Goal: Task Accomplishment & Management: Use online tool/utility

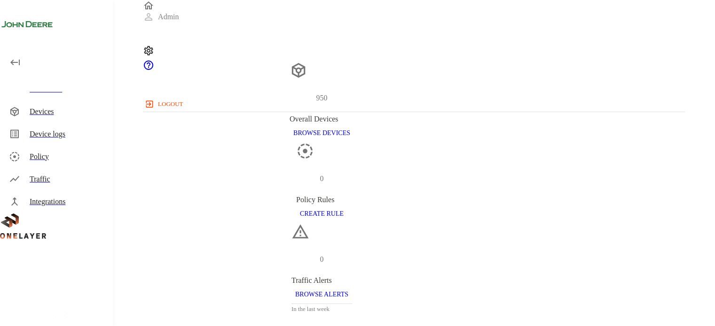
click at [30, 116] on div "Devices" at bounding box center [68, 111] width 76 height 11
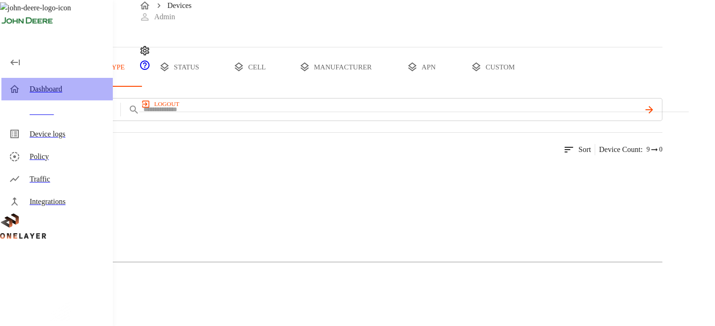
click at [37, 88] on div "Dashboard" at bounding box center [68, 89] width 76 height 11
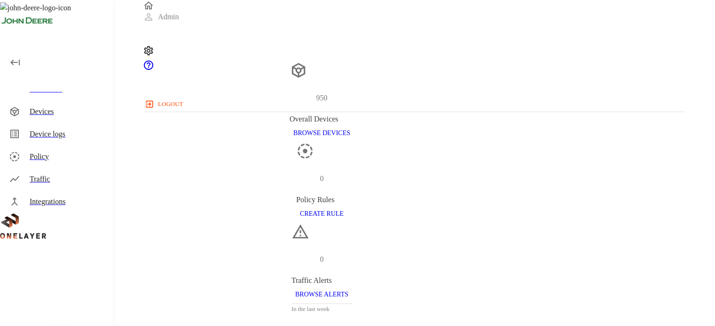
click at [46, 118] on div "Devices" at bounding box center [56, 112] width 111 height 23
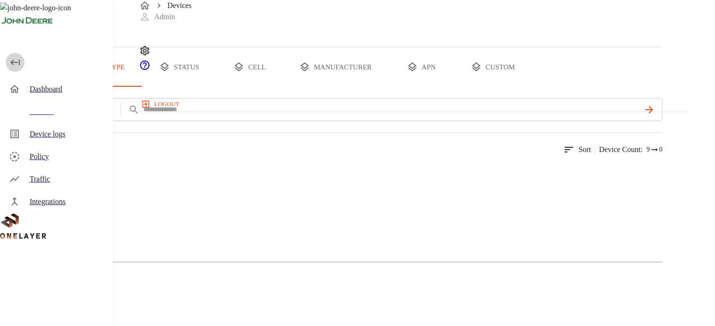
click at [19, 66] on icon "button" at bounding box center [14, 62] width 11 height 11
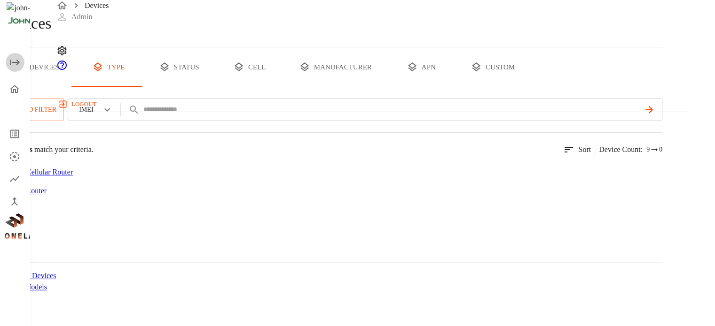
click at [19, 66] on icon "open drawer" at bounding box center [14, 62] width 11 height 11
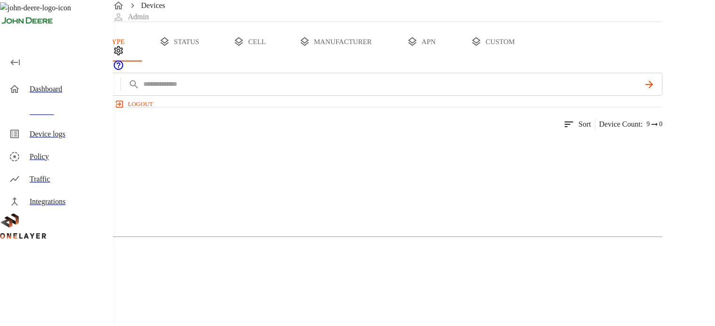
scroll to position [47, 0]
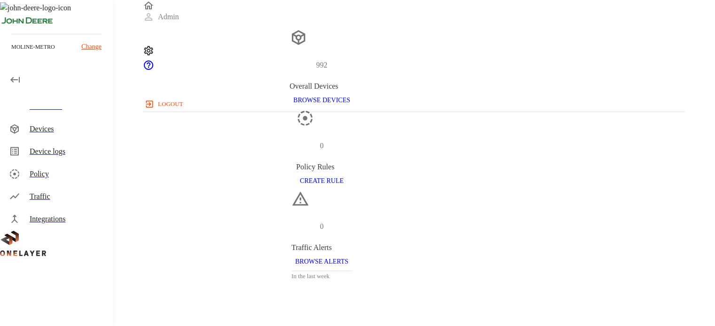
scroll to position [47, 0]
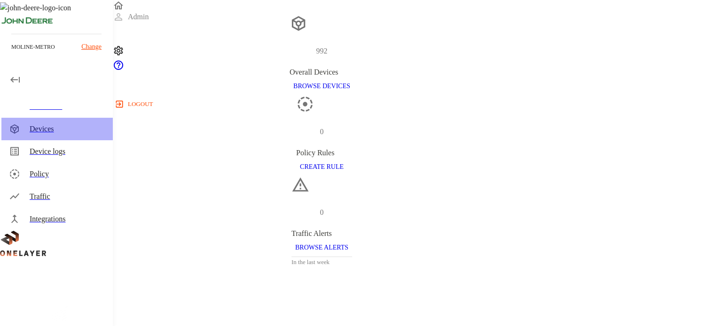
click at [43, 131] on div "Devices" at bounding box center [68, 129] width 76 height 11
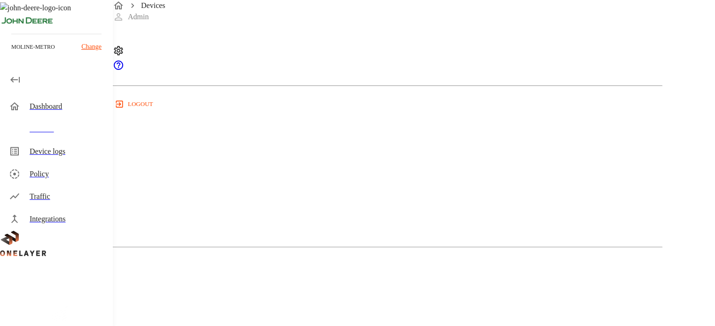
scroll to position [235, 0]
click at [464, 248] on div "Dongle 26 Devices 1 Models" at bounding box center [331, 329] width 662 height 162
click at [473, 274] on div "Dongle" at bounding box center [331, 297] width 662 height 47
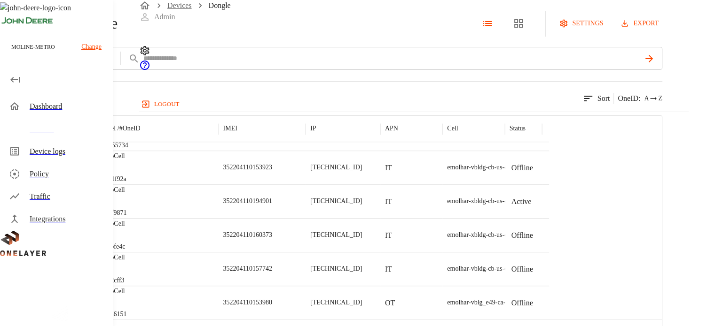
click at [182, 9] on link "Devices" at bounding box center [179, 5] width 24 height 8
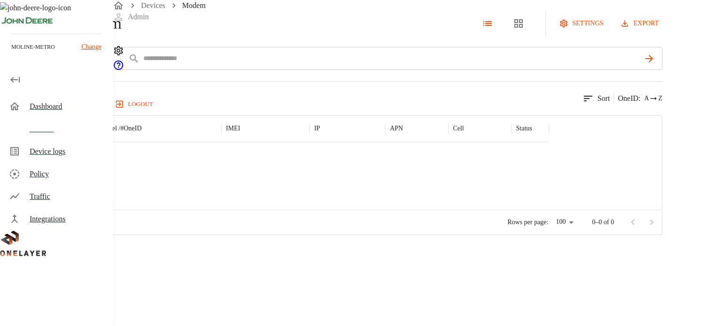
scroll to position [68, 0]
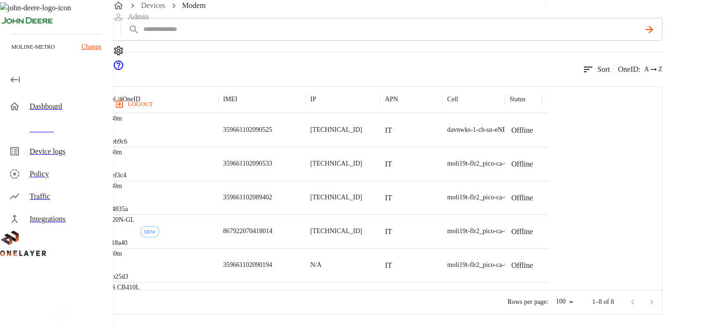
click at [272, 133] on p "359661102090525" at bounding box center [247, 129] width 49 height 9
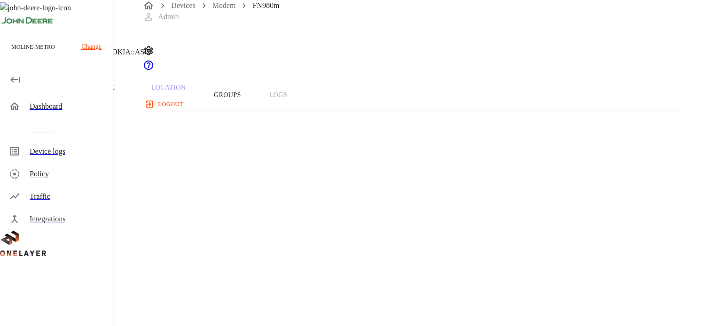
scroll to position [47, 0]
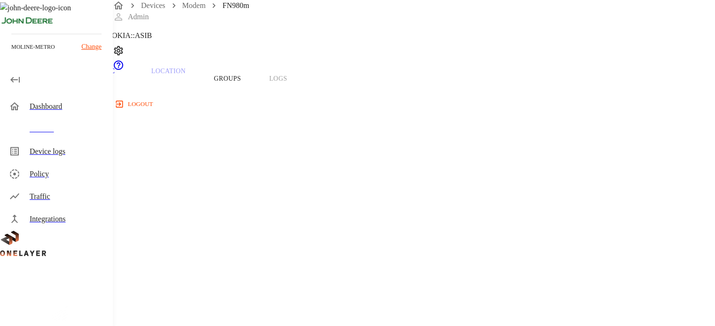
click at [78, 324] on span "359661102090525" at bounding box center [51, 328] width 56 height 8
copy span "359661102090525"
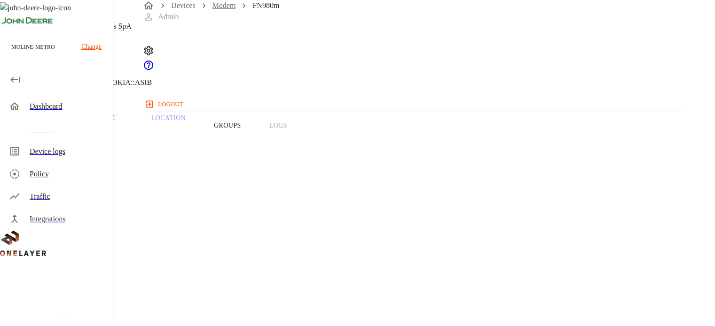
click at [224, 9] on link "Modem" at bounding box center [223, 5] width 23 height 8
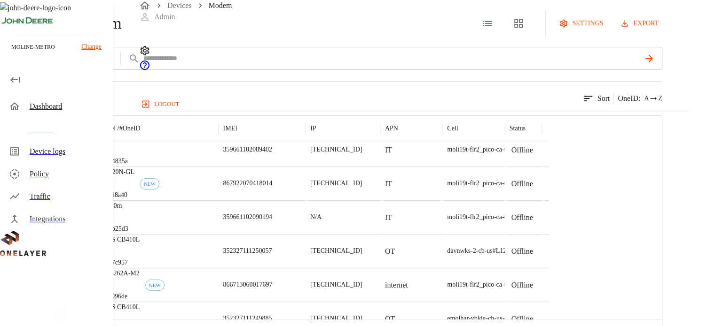
scroll to position [81, 0]
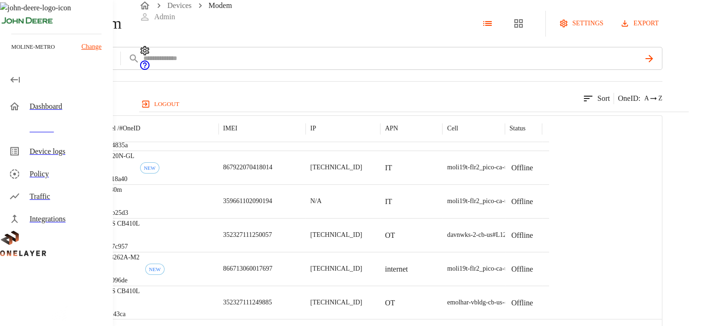
click at [272, 172] on p "867922070418014" at bounding box center [247, 167] width 49 height 9
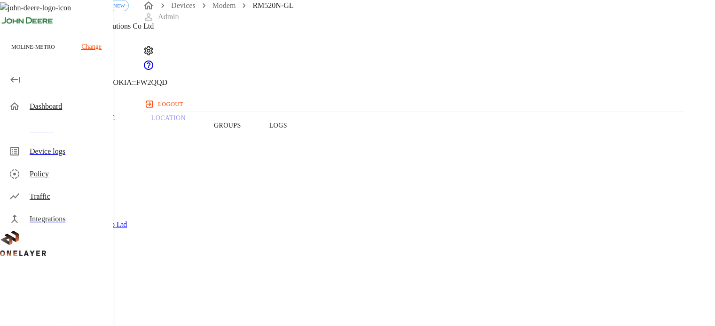
copy span "867922070418014"
drag, startPoint x: 226, startPoint y: 18, endPoint x: 226, endPoint y: 25, distance: 6.6
click at [227, 9] on link "Modem" at bounding box center [223, 5] width 23 height 8
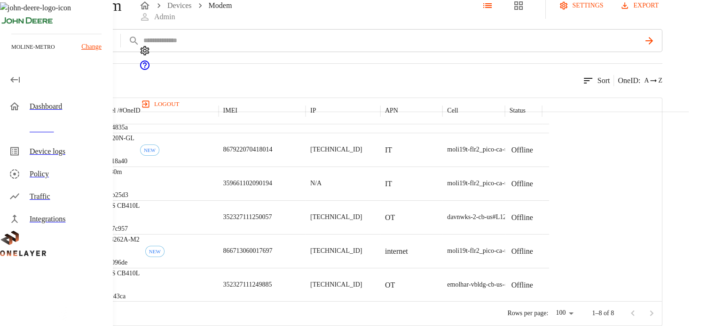
scroll to position [47, 0]
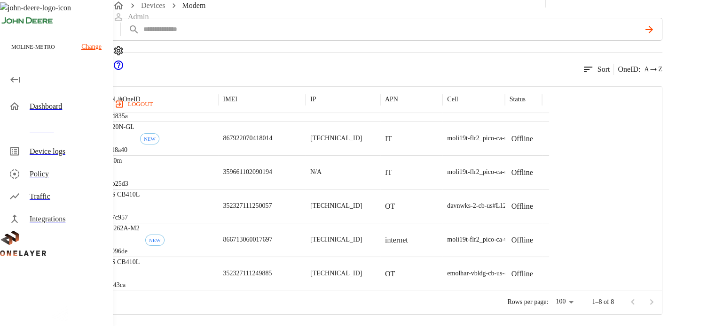
click at [94, 223] on div "Sequans Communications" at bounding box center [64, 206] width 60 height 34
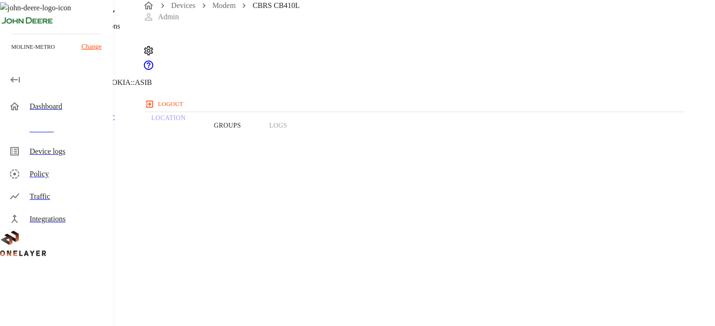
copy span "352327111250057"
click at [230, 9] on link "Modem" at bounding box center [223, 5] width 23 height 8
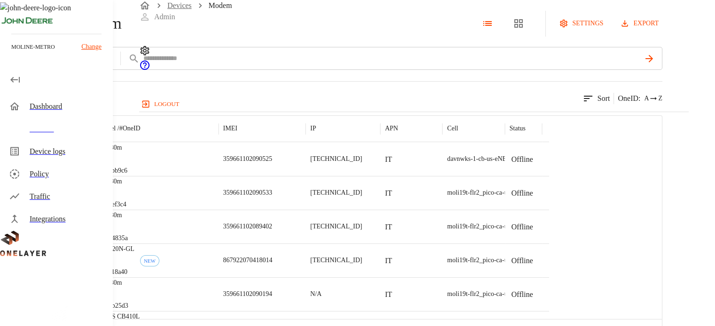
click at [186, 11] on span "Devices" at bounding box center [179, 5] width 24 height 11
click at [184, 9] on link "Devices" at bounding box center [179, 5] width 24 height 8
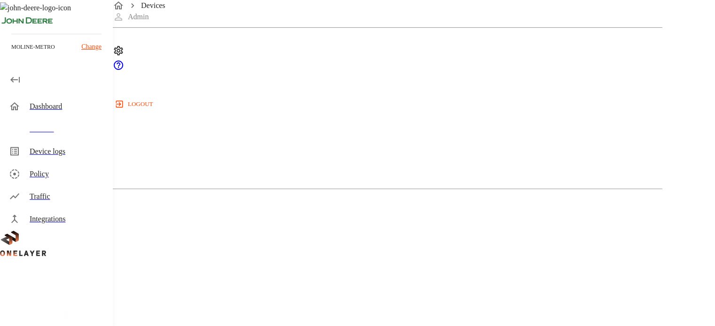
scroll to position [235, 0]
click at [473, 274] on div "Dongle" at bounding box center [331, 297] width 662 height 47
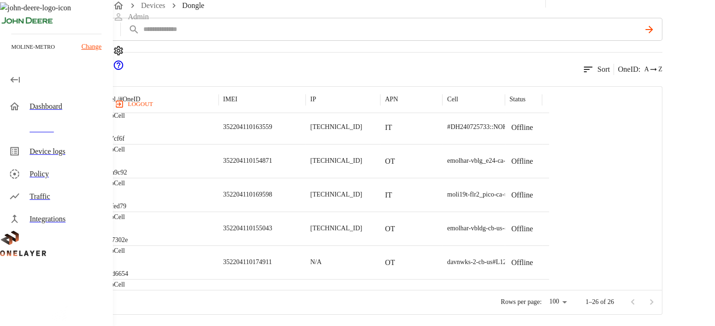
scroll to position [423, 0]
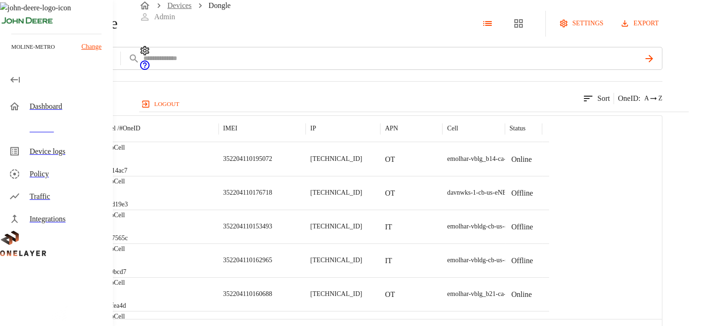
click at [177, 9] on link "Devices" at bounding box center [179, 5] width 24 height 8
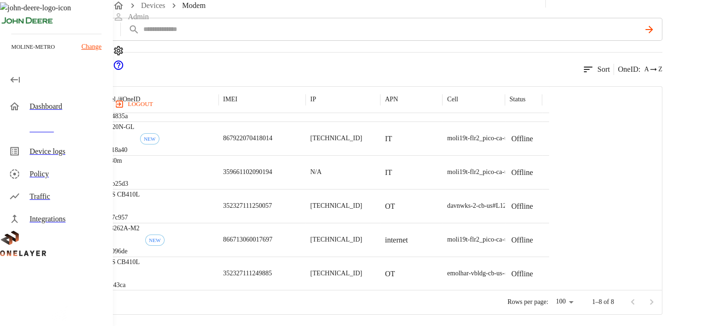
click at [272, 243] on p "866713060017697" at bounding box center [247, 239] width 49 height 9
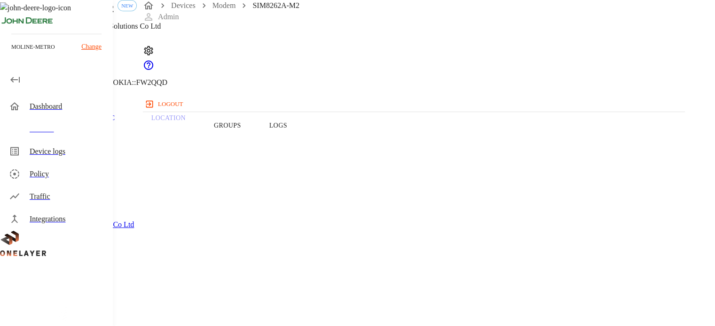
copy span "866713060017697"
click at [226, 9] on link "Modem" at bounding box center [223, 5] width 23 height 8
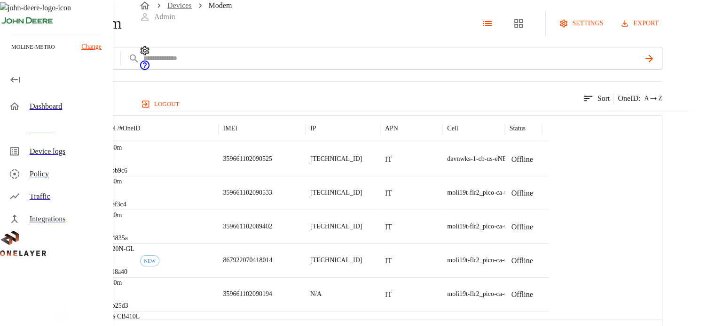
click at [182, 9] on link "Devices" at bounding box center [179, 5] width 24 height 8
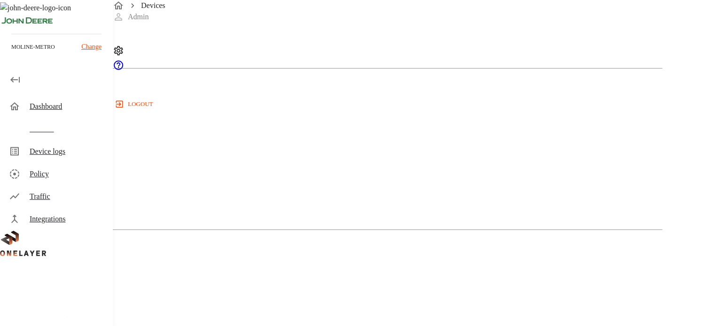
scroll to position [235, 0]
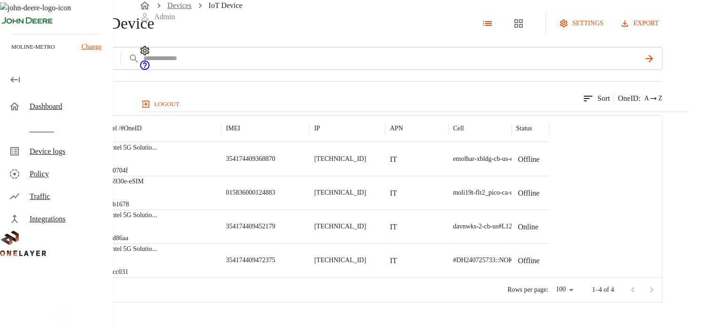
click at [181, 9] on link "Devices" at bounding box center [179, 5] width 24 height 8
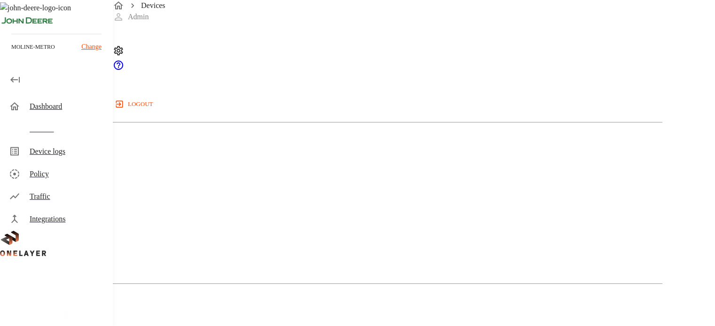
scroll to position [329, 0]
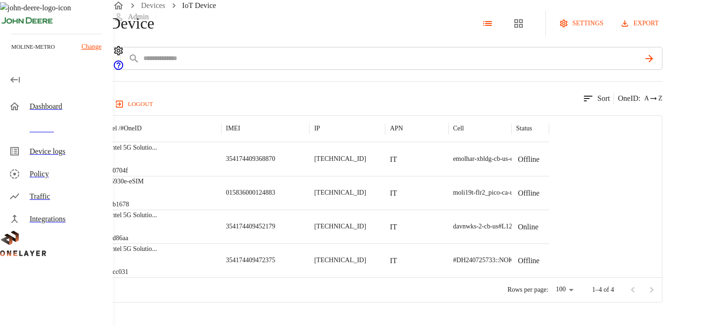
scroll to position [52, 0]
click at [157, 146] on p "HP Intel 5G Solutio ..." at bounding box center [128, 147] width 57 height 9
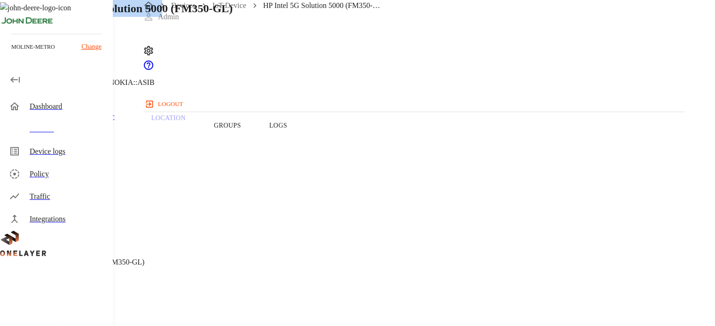
drag, startPoint x: 218, startPoint y: 72, endPoint x: 406, endPoint y: 69, distance: 188.4
click at [233, 17] on h1 "HP Intel 5G Solution 5000 (FM350-GL)" at bounding box center [137, 8] width 191 height 17
drag, startPoint x: 213, startPoint y: 74, endPoint x: 411, endPoint y: 69, distance: 197.8
click at [233, 17] on h1 "HP Intel 5G Solution 5000 (FM350-GL)" at bounding box center [137, 8] width 191 height 17
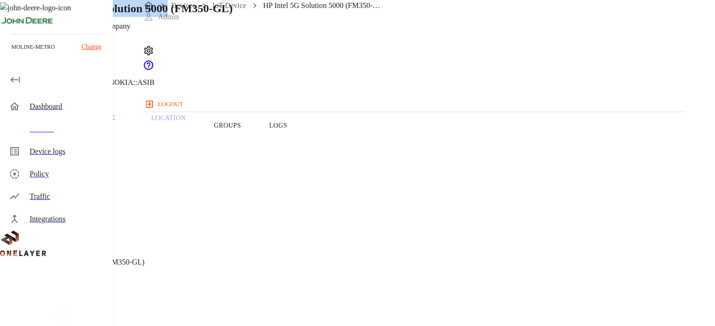
copy h1 "HP Intel 5G Solution 5000"
click at [144, 258] on span "HP Intel 5G Solution 5000 (FM350-GL)" at bounding box center [84, 262] width 122 height 8
drag, startPoint x: 303, startPoint y: 229, endPoint x: 250, endPoint y: 213, distance: 55.4
click at [250, 213] on section "Device Type: IoT Device Manufacturer: Hewlett Packard Company Model: HP Intel 5…" at bounding box center [322, 290] width 598 height 254
copy span "HP Intel 5G Solution 5000 (FM350-GL)"
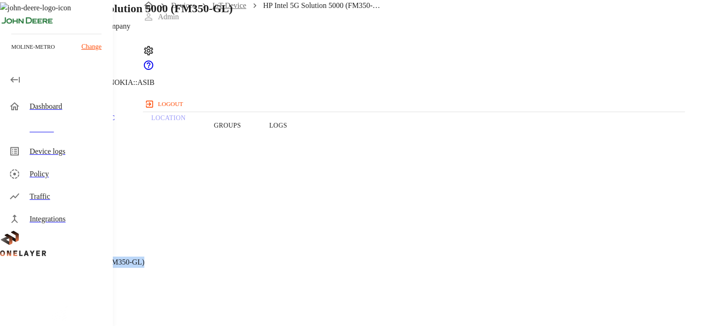
click at [222, 9] on link "IoT Device" at bounding box center [229, 5] width 34 height 8
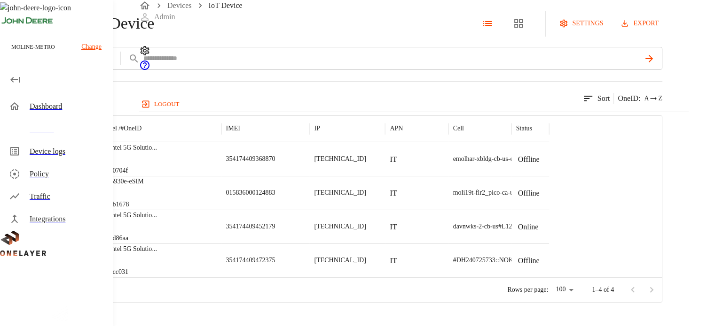
click at [143, 210] on p "#2a3b1678" at bounding box center [122, 204] width 44 height 9
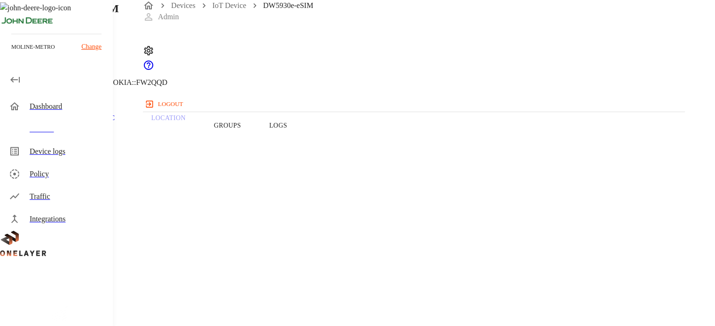
drag, startPoint x: 253, startPoint y: 210, endPoint x: 280, endPoint y: 207, distance: 26.9
click at [73, 258] on span "DW5930e-eSIM" at bounding box center [48, 262] width 50 height 8
copy span "DW5930e"
click at [228, 9] on link "IoT Device" at bounding box center [229, 5] width 34 height 8
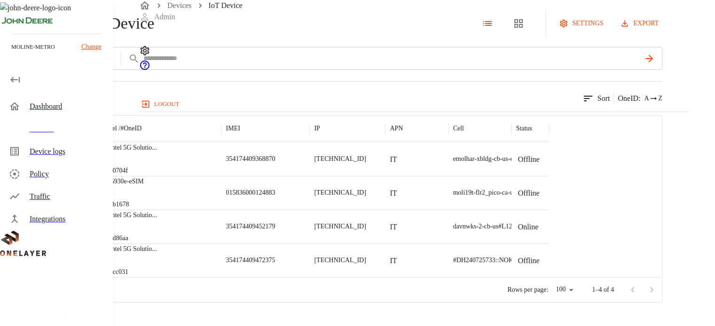
scroll to position [47, 0]
click at [275, 155] on p "354174409368870" at bounding box center [250, 159] width 49 height 9
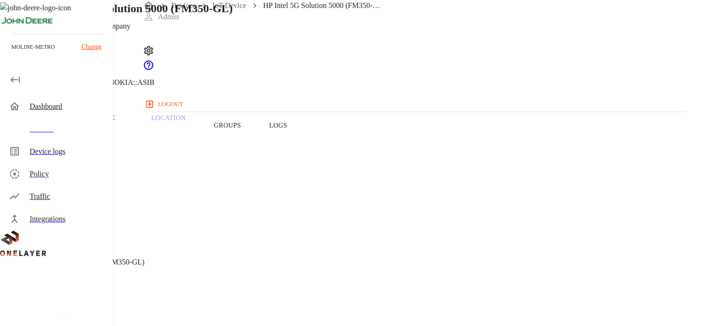
drag, startPoint x: 253, startPoint y: 275, endPoint x: 289, endPoint y: 277, distance: 36.2
copy span "3541744093"
click at [95, 46] on p "Change" at bounding box center [91, 47] width 20 height 10
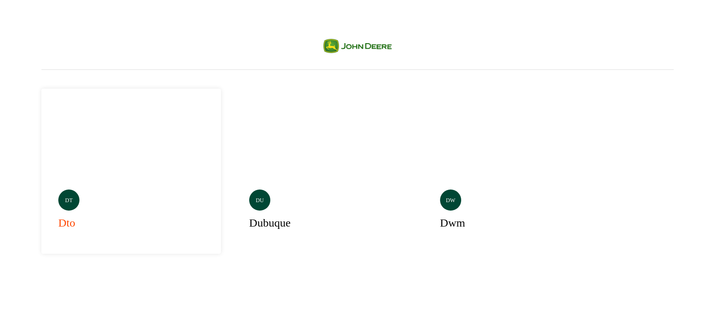
click at [118, 171] on div "dt dto" at bounding box center [130, 171] width 179 height 165
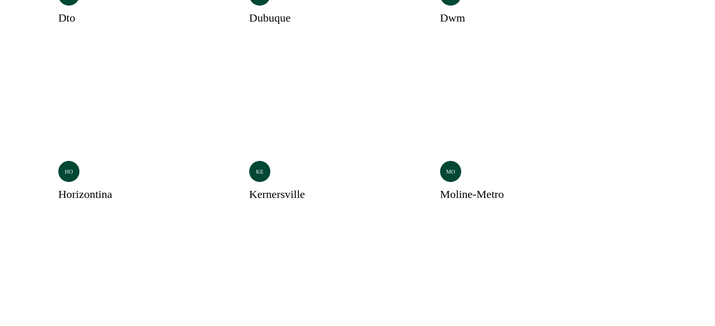
scroll to position [208, 0]
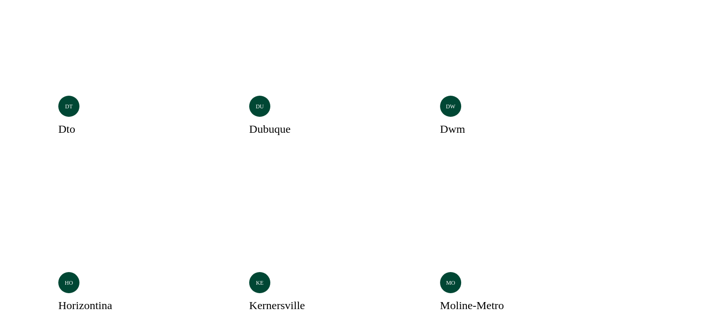
scroll to position [67, 0]
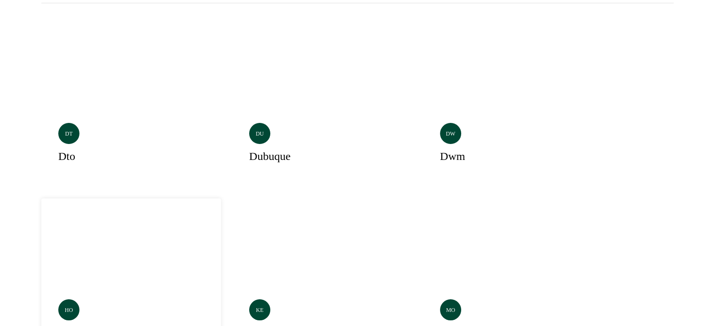
click at [221, 199] on div "ho horizontina" at bounding box center [130, 281] width 179 height 165
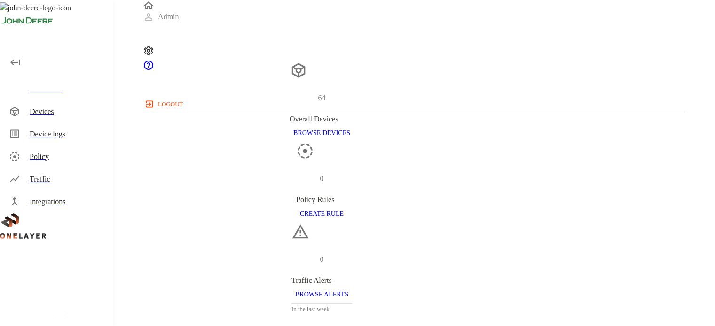
click at [59, 110] on div "Devices" at bounding box center [68, 111] width 76 height 11
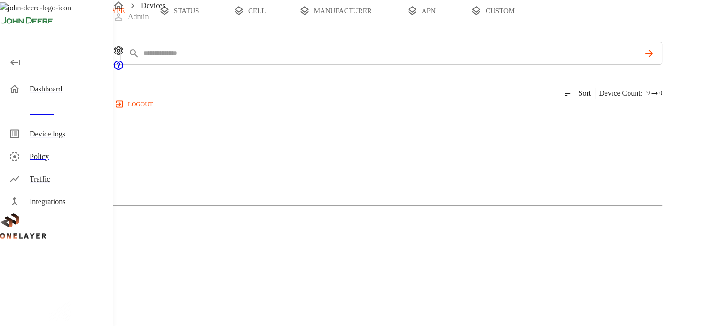
scroll to position [60, 0]
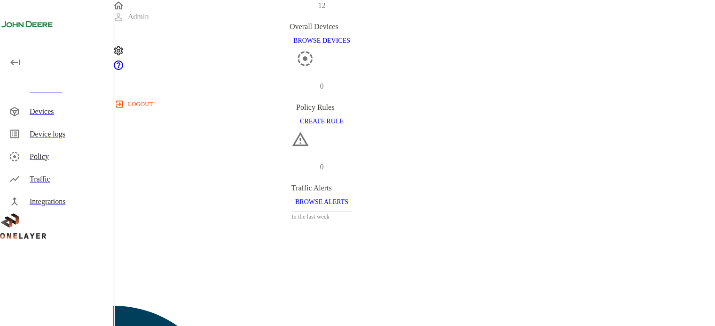
scroll to position [94, 0]
click at [42, 113] on div "Devices" at bounding box center [68, 111] width 76 height 11
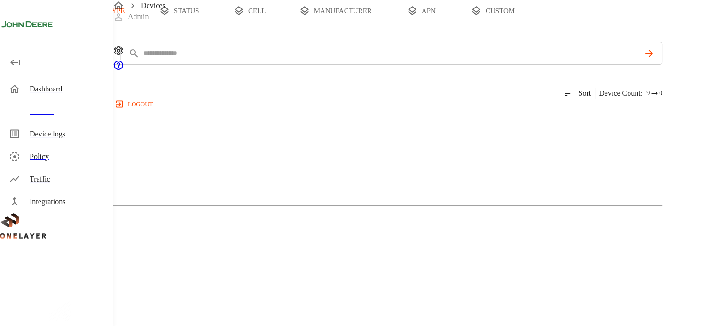
scroll to position [60, 0]
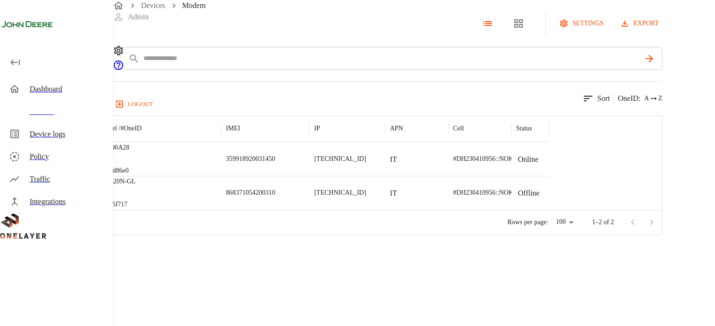
scroll to position [47, 0]
click at [275, 188] on p "868371054200310" at bounding box center [250, 192] width 49 height 9
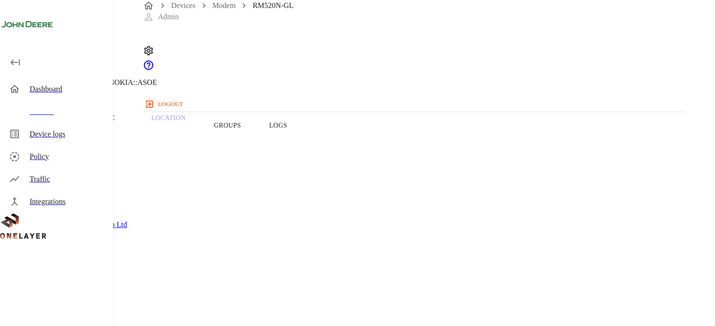
copy span "868371054200310"
click at [179, 9] on link "Devices" at bounding box center [183, 5] width 24 height 8
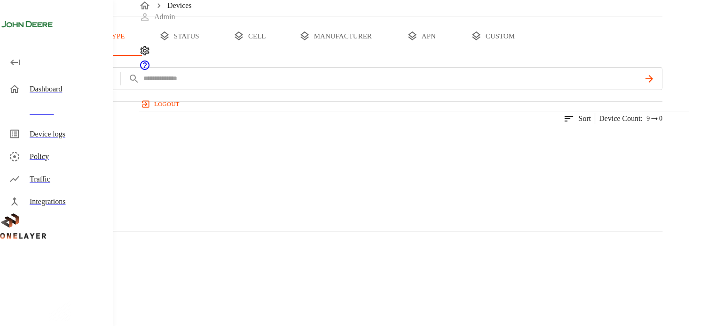
scroll to position [60, 0]
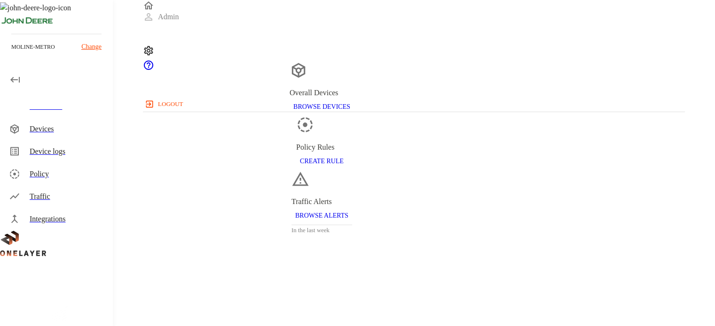
click at [47, 131] on div "Devices" at bounding box center [68, 129] width 76 height 11
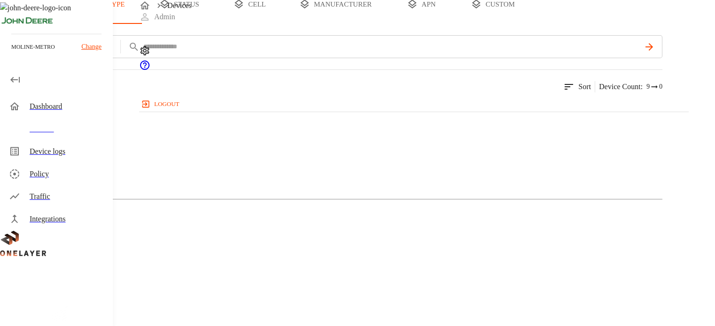
scroll to position [188, 0]
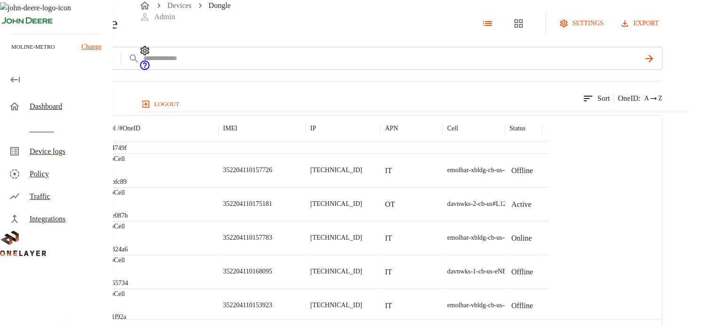
scroll to position [490, 0]
click at [272, 209] on p "352204110175181" at bounding box center [247, 204] width 49 height 9
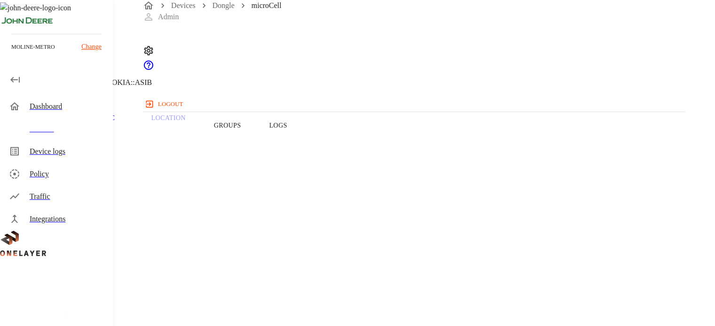
click at [123, 123] on p "Traffic" at bounding box center [100, 118] width 45 height 8
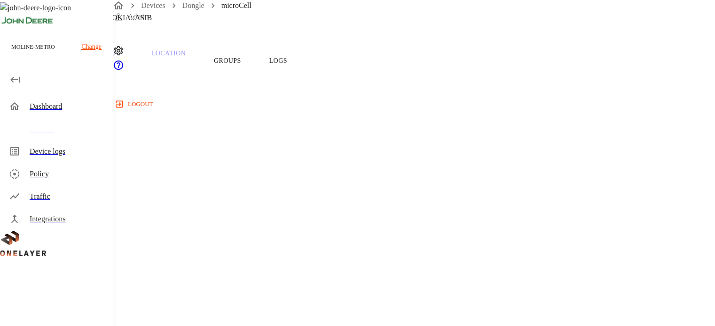
scroll to position [188, 0]
click at [123, 76] on p "Traffic" at bounding box center [100, 71] width 45 height 8
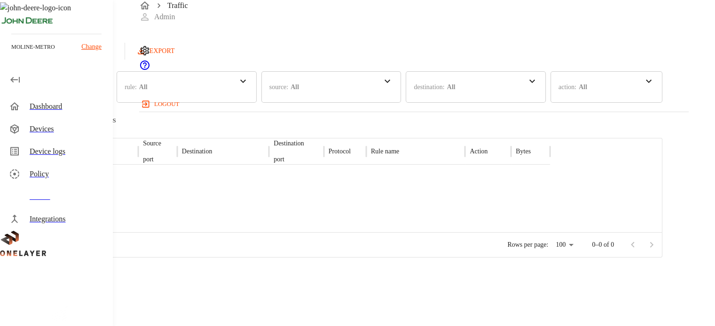
scroll to position [47, 0]
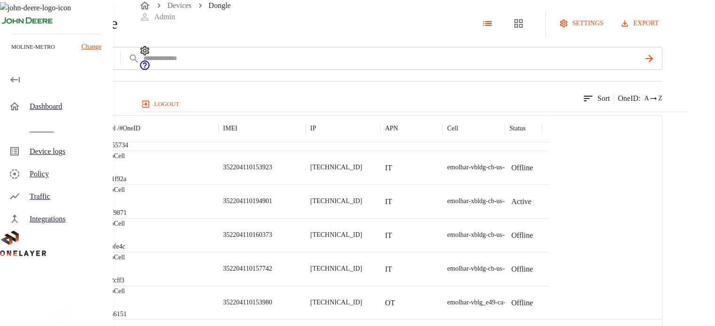
scroll to position [611, 0]
click at [218, 218] on div "microCell #eb7f9871" at bounding box center [156, 202] width 124 height 34
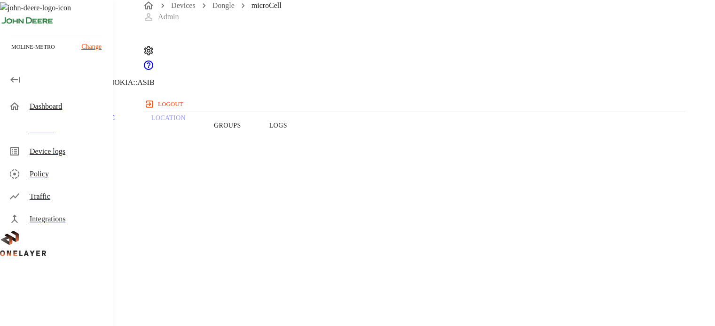
click at [123, 123] on p "Traffic" at bounding box center [100, 118] width 45 height 8
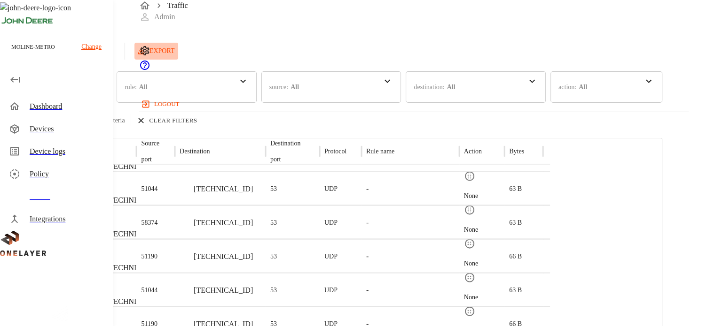
click at [179, 53] on button "EXPORT" at bounding box center [156, 51] width 44 height 17
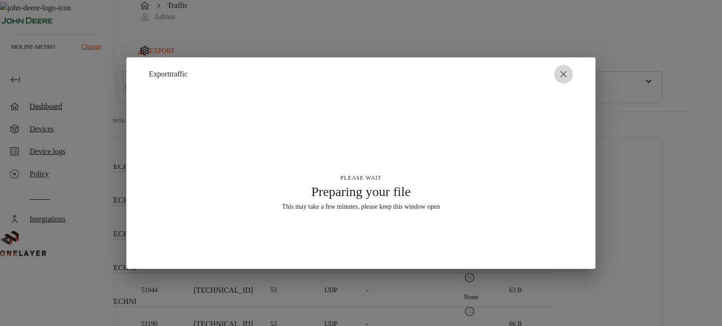
click at [560, 77] on icon "button" at bounding box center [563, 74] width 11 height 11
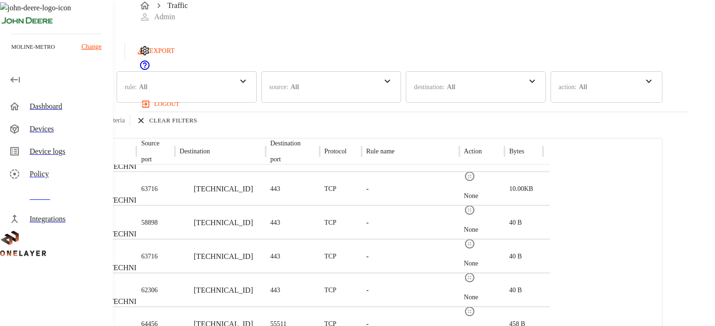
click at [145, 11] on icon "breadcrumb" at bounding box center [144, 5] width 11 height 11
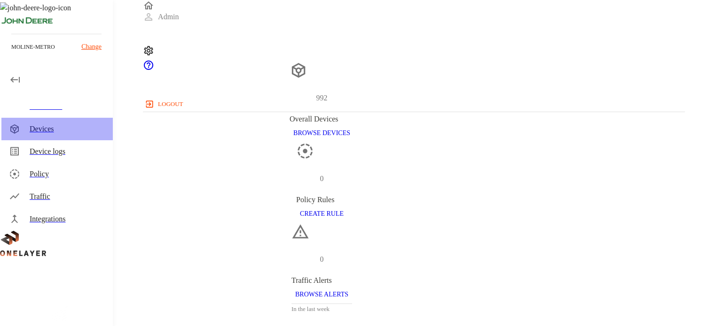
click at [45, 128] on div "Devices" at bounding box center [68, 129] width 76 height 11
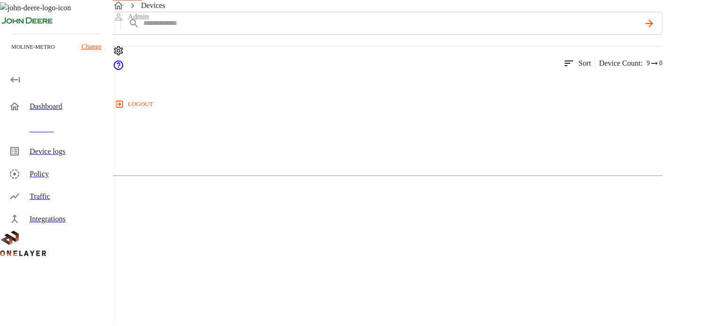
scroll to position [94, 0]
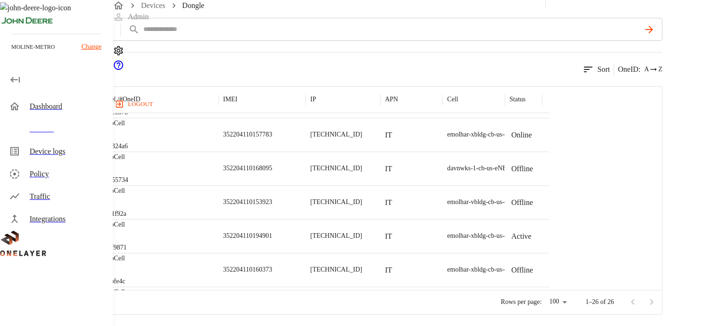
scroll to position [554, 0]
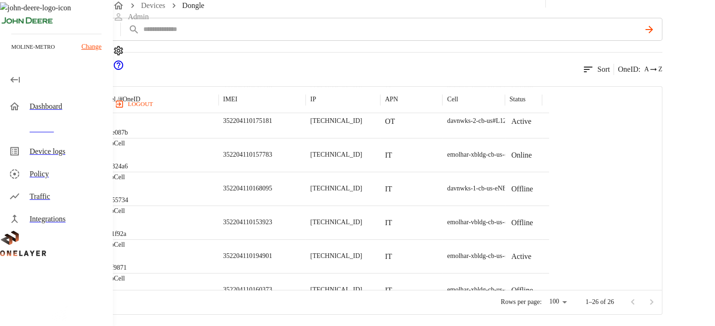
click at [218, 257] on div "microCell #eb7f9871" at bounding box center [156, 257] width 124 height 34
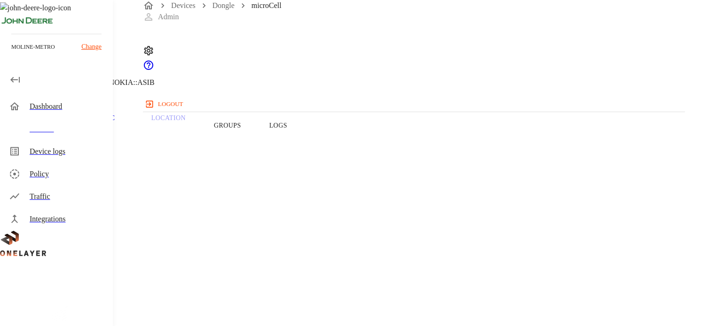
click at [11, 54] on icon at bounding box center [5, 47] width 11 height 11
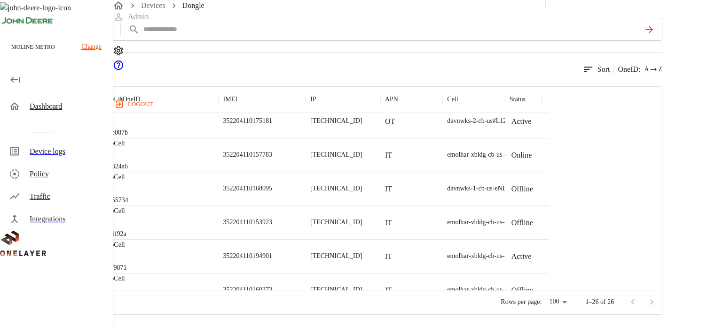
click at [442, 120] on div "OT" at bounding box center [411, 121] width 62 height 34
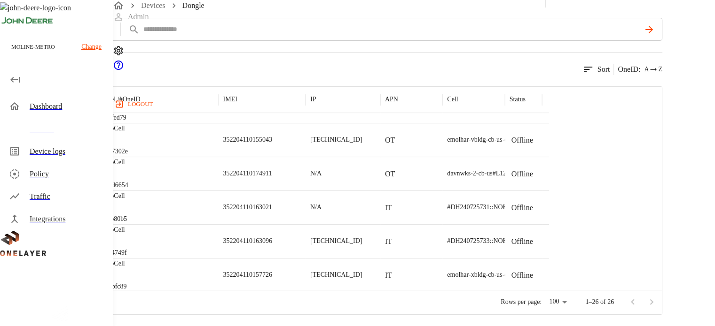
scroll to position [359, 0]
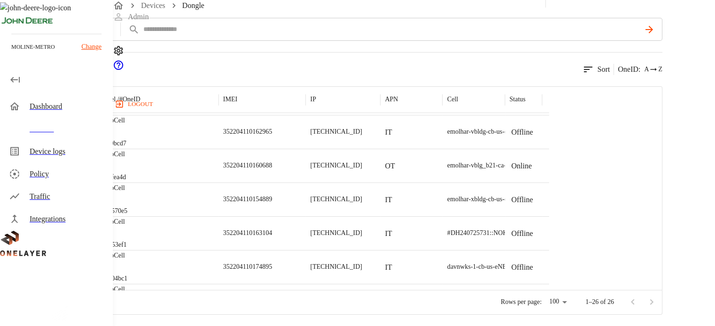
click at [126, 159] on p "microCell" at bounding box center [112, 154] width 27 height 9
